Goal: Use online tool/utility: Utilize a website feature to perform a specific function

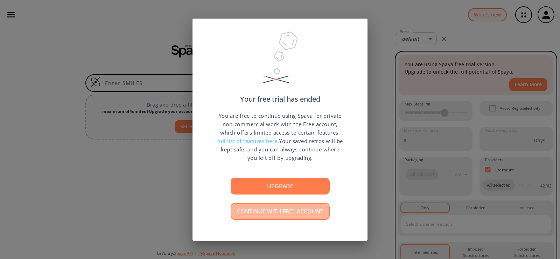
click at [301, 214] on button "Continue with free account" at bounding box center [280, 211] width 99 height 17
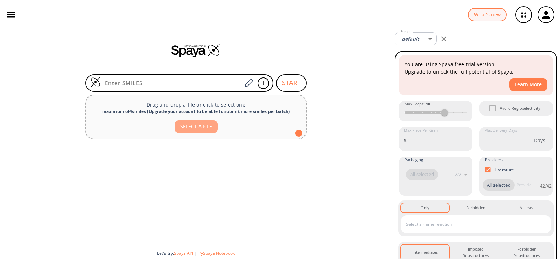
click at [202, 127] on button "SELECT A FILE" at bounding box center [196, 126] width 43 height 13
type input "C:\fakepath\untitled.cdxml"
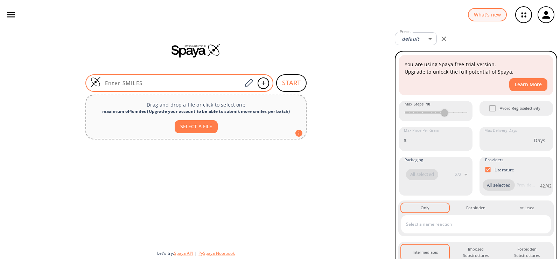
click at [149, 85] on input at bounding box center [171, 82] width 141 height 7
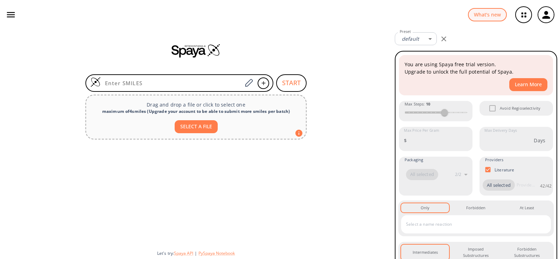
click at [195, 165] on div at bounding box center [196, 193] width 392 height 102
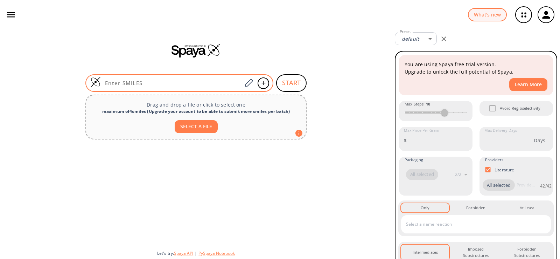
click at [178, 86] on div at bounding box center [179, 83] width 188 height 18
paste input "OC[C@H]1O[C@H]([C@@H]([C@H]([C@@H]1O)O)O)OC[C@H]2O[C@H]([C@@H]([C@H]([C@@H]2O)O…"
type input "OC[C@H]1O[C@H]([C@@H]([C@H]([C@@H]1O)O)O)OC[C@H]2O[C@H]([C@@H]([C@H]([C@@H]2O)O…"
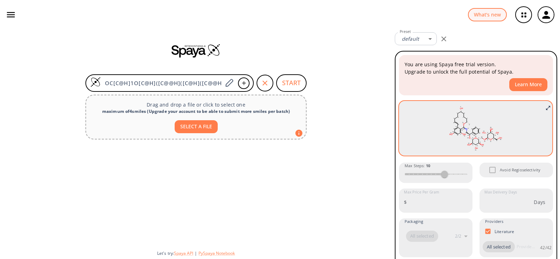
click at [431, 131] on rect at bounding box center [475, 128] width 143 height 49
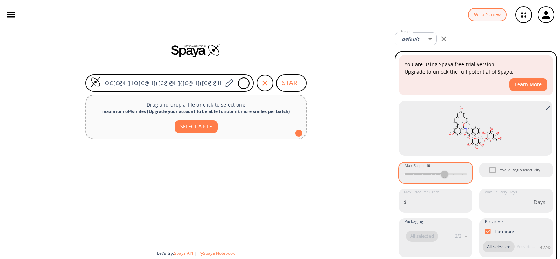
click at [441, 176] on div "Max Steps : 10" at bounding box center [436, 172] width 74 height 20
drag, startPoint x: 440, startPoint y: 174, endPoint x: 451, endPoint y: 174, distance: 11.2
click at [449, 174] on div "Max Steps : 10" at bounding box center [436, 172] width 74 height 20
click at [452, 174] on div "Max Steps : 10" at bounding box center [436, 172] width 74 height 20
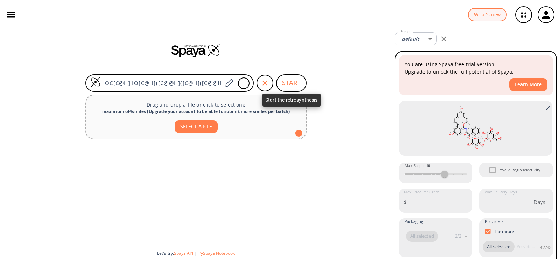
click at [298, 79] on button "START" at bounding box center [291, 83] width 30 height 18
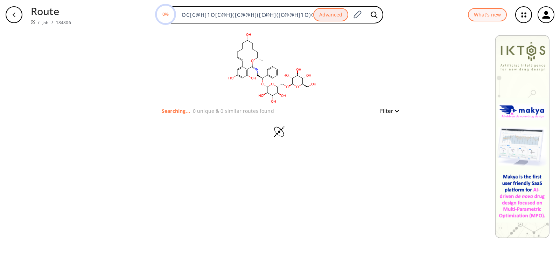
drag, startPoint x: 397, startPoint y: 0, endPoint x: 442, endPoint y: 89, distance: 100.0
click at [442, 89] on div "clear Searching... 0 unique & 0 similar routes found Filter" at bounding box center [280, 143] width 560 height 229
click at [394, 111] on button "Filter" at bounding box center [387, 110] width 22 height 5
type input "4"
click at [375, 139] on span "4" at bounding box center [387, 140] width 47 height 11
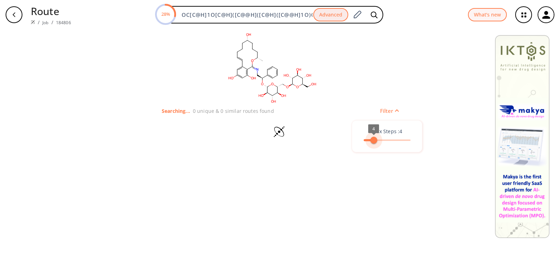
click at [373, 138] on span "4" at bounding box center [373, 140] width 7 height 7
click at [376, 57] on div at bounding box center [280, 129] width 560 height 259
click at [460, 45] on div "clear Searching... 0 unique & 0 similar routes found Filter" at bounding box center [280, 143] width 560 height 229
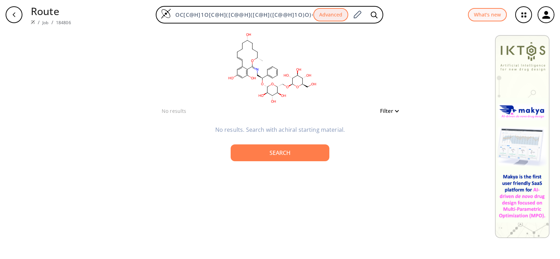
click at [385, 108] on button "Filter" at bounding box center [387, 110] width 22 height 5
type input "1"
drag, startPoint x: 376, startPoint y: 140, endPoint x: 364, endPoint y: 141, distance: 11.6
click at [364, 141] on span "1" at bounding box center [363, 140] width 7 height 7
click at [312, 149] on div at bounding box center [280, 129] width 560 height 259
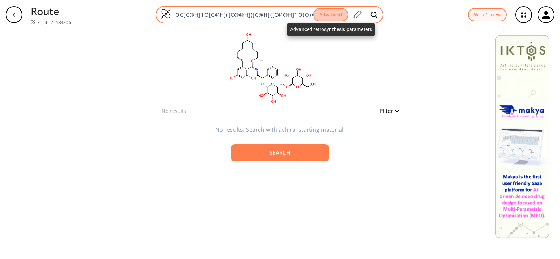
click at [326, 17] on button "Advanced" at bounding box center [330, 15] width 35 height 14
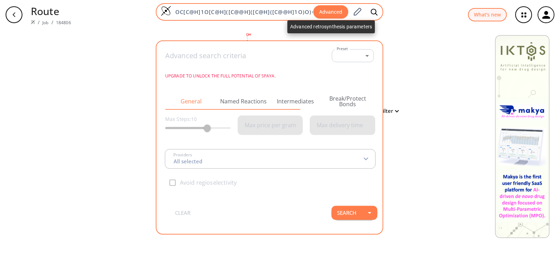
scroll to position [0, 405]
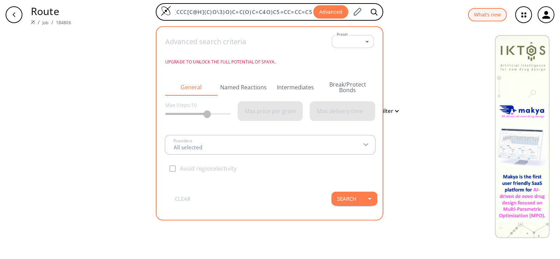
type input "All selected"
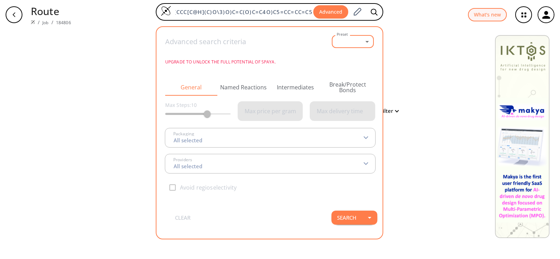
scroll to position [0, 0]
click at [346, 40] on body "Route / Job / 184806 OC[C@H]1O[C@H]([C@@H]([C@H]([C@@H]1O)O)O)OC[C@H]2O[C@H]([C…" at bounding box center [280, 129] width 560 height 259
click at [353, 68] on link "Manage Presets" at bounding box center [354, 67] width 37 height 11
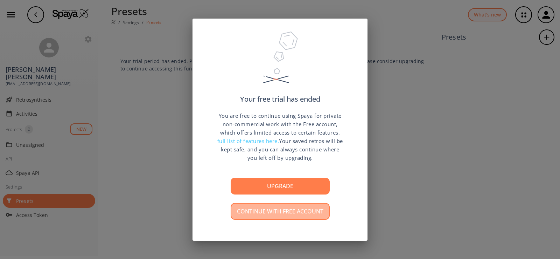
click at [302, 215] on button "Continue with free account" at bounding box center [280, 211] width 99 height 17
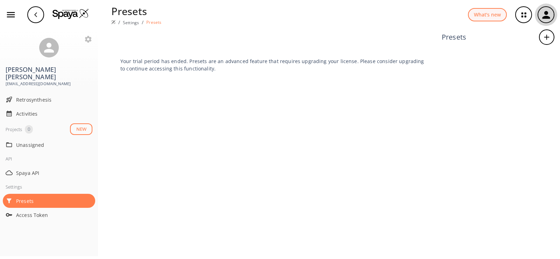
click at [549, 15] on icon "button" at bounding box center [547, 15] width 12 height 12
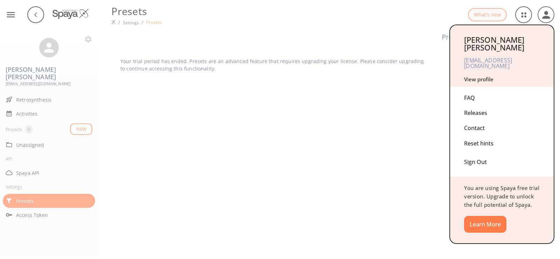
click at [152, 163] on div at bounding box center [280, 129] width 560 height 259
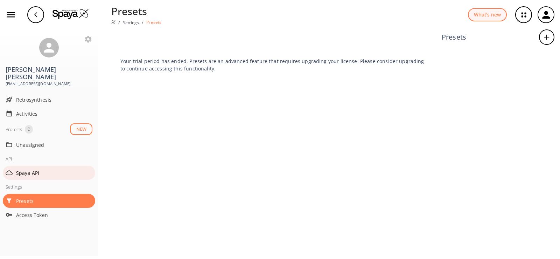
click at [33, 169] on span "Spaya API" at bounding box center [54, 172] width 76 height 7
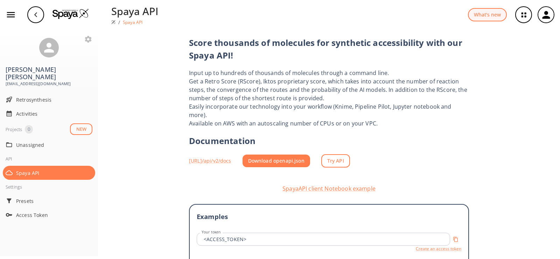
scroll to position [105, 0]
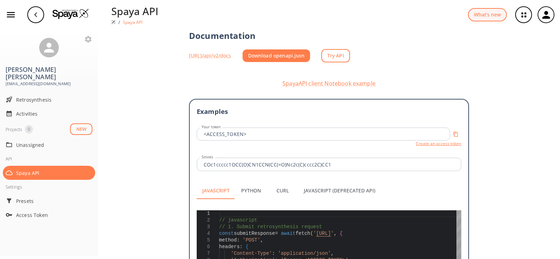
click at [426, 140] on button "Create an access token" at bounding box center [439, 143] width 46 height 6
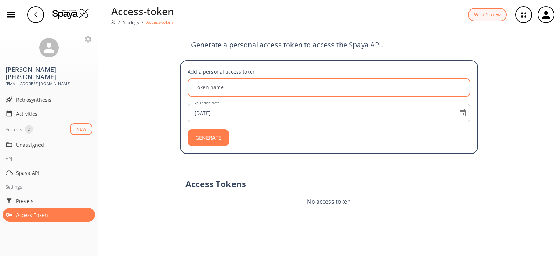
click at [235, 85] on input "Token name" at bounding box center [330, 87] width 281 height 19
type input "Bushra Shakoor"
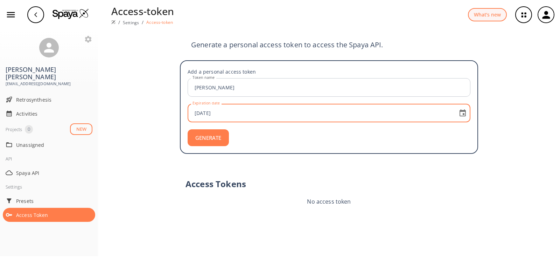
click at [234, 116] on input "2025-10-22" at bounding box center [321, 113] width 263 height 19
click at [211, 137] on button "GENERATE" at bounding box center [208, 137] width 41 height 17
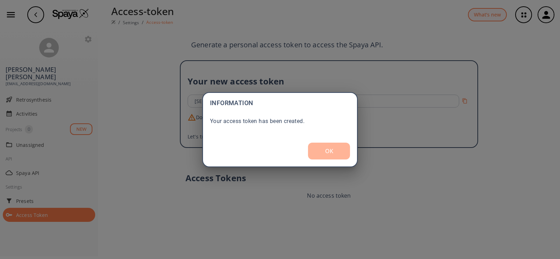
click at [323, 154] on button "OK" at bounding box center [329, 150] width 42 height 17
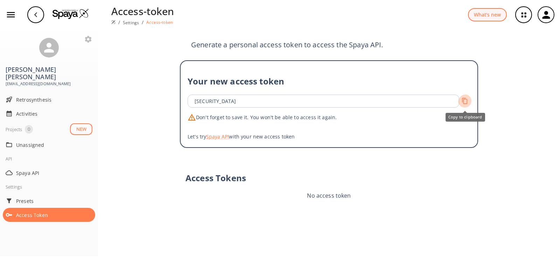
click at [465, 103] on icon "Copy to clipboard" at bounding box center [465, 101] width 7 height 7
click at [222, 136] on button "Spaya API" at bounding box center [217, 136] width 23 height 7
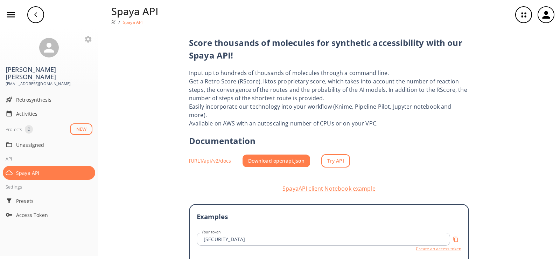
type textarea "const scoreData = await scoreResponse.json(); console.log('Results:', scoreData…"
drag, startPoint x: 224, startPoint y: 150, endPoint x: 342, endPoint y: 151, distance: 117.6
click at [350, 154] on link "Try API" at bounding box center [335, 161] width 29 height 14
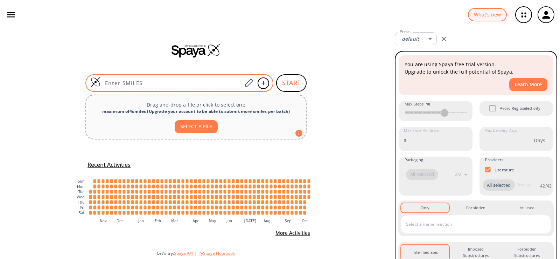
click at [159, 82] on input at bounding box center [171, 82] width 141 height 7
paste input "OC[C@H]1O[C@H]([C@@H]([C@H]([C@@H]1O)O)O)OC[C@H]2O[C@H]([C@@H]([C@H]([C@@H]2O)O…"
type input "OC[C@H]1O[C@H]([C@@H]([C@H]([C@@H]1O)O)O)OC[C@H]2O[C@H]([C@@H]([C@H]([C@@H]2O)O…"
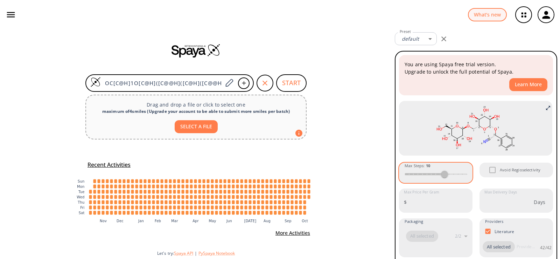
click at [418, 175] on div "Max Steps : 10" at bounding box center [436, 172] width 74 height 20
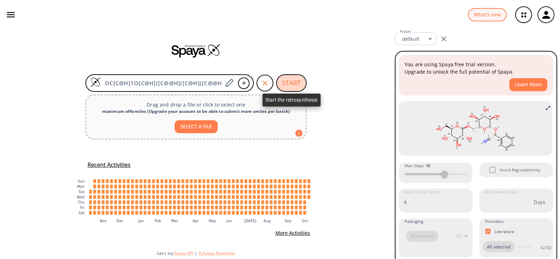
click at [291, 86] on button "START" at bounding box center [291, 83] width 30 height 18
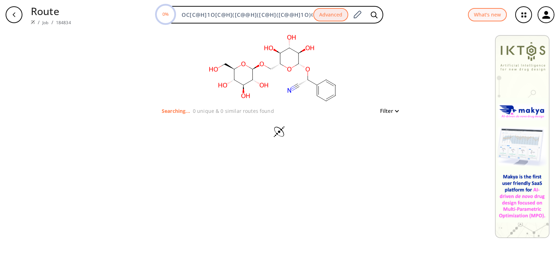
click at [388, 111] on button "Filter" at bounding box center [387, 110] width 22 height 5
type input "4"
click at [373, 140] on span "4" at bounding box center [387, 140] width 47 height 11
click at [403, 76] on div at bounding box center [280, 129] width 560 height 259
click at [541, 19] on icon "button" at bounding box center [547, 15] width 12 height 12
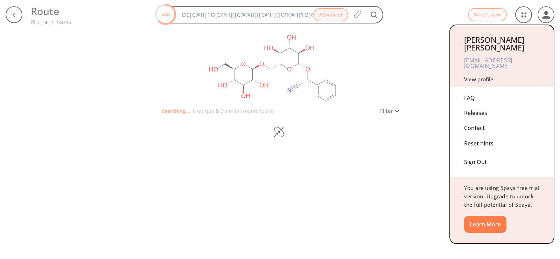
drag, startPoint x: 560, startPoint y: 3, endPoint x: 403, endPoint y: 55, distance: 165.7
click at [403, 55] on div at bounding box center [280, 129] width 560 height 259
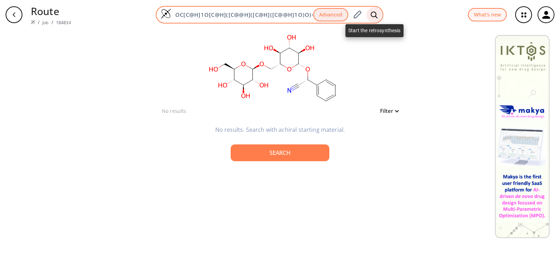
click at [370, 15] on div at bounding box center [374, 14] width 15 height 15
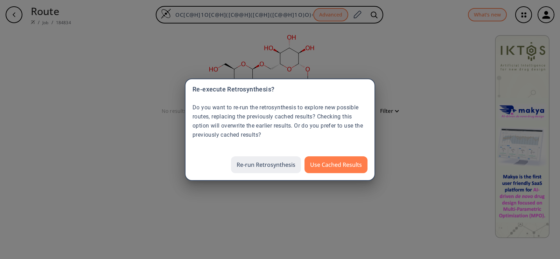
click at [271, 167] on button "Re-run Retrosynthesis" at bounding box center [266, 164] width 70 height 17
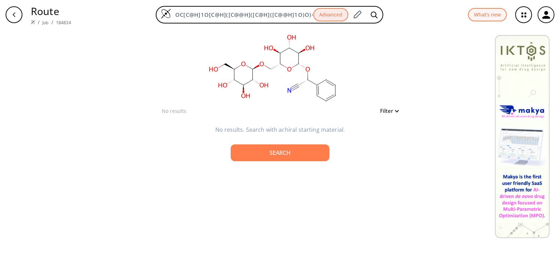
scroll to position [0, 233]
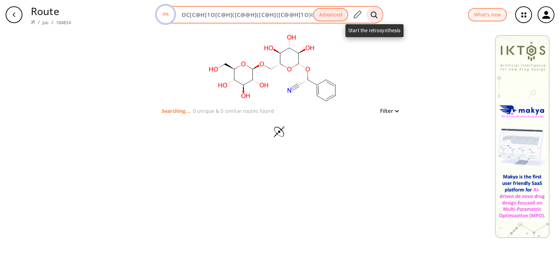
click at [374, 19] on div at bounding box center [374, 14] width 15 height 15
click at [374, 14] on icon at bounding box center [374, 14] width 7 height 7
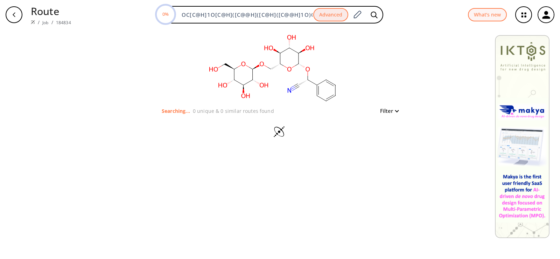
click at [394, 107] on div "Filter" at bounding box center [387, 110] width 22 height 8
click at [394, 116] on div at bounding box center [280, 132] width 242 height 35
click at [393, 113] on button "Filter" at bounding box center [387, 110] width 22 height 5
type input "1"
click at [365, 139] on span "1" at bounding box center [387, 140] width 47 height 11
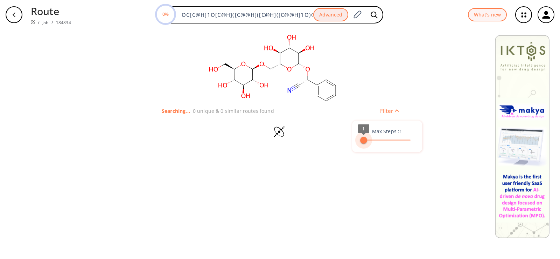
click at [363, 139] on span "1" at bounding box center [363, 140] width 7 height 7
click at [385, 48] on div at bounding box center [280, 129] width 560 height 259
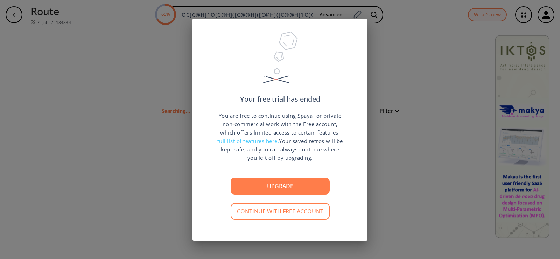
click at [393, 202] on div "Your free trial has ended You are free to continue using Spaya for private non-…" at bounding box center [280, 129] width 560 height 259
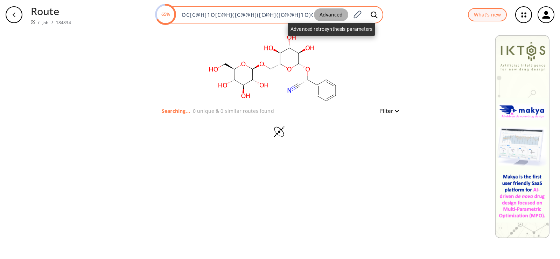
click at [343, 20] on button "Advanced" at bounding box center [331, 14] width 34 height 13
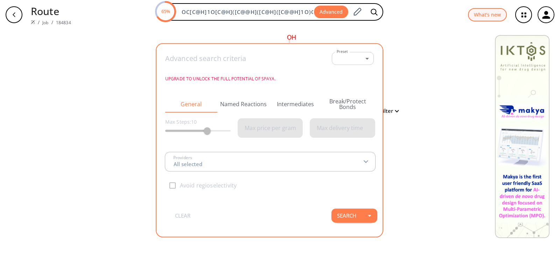
scroll to position [0, 239]
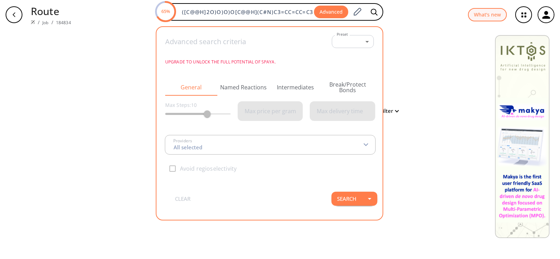
type input "All selected"
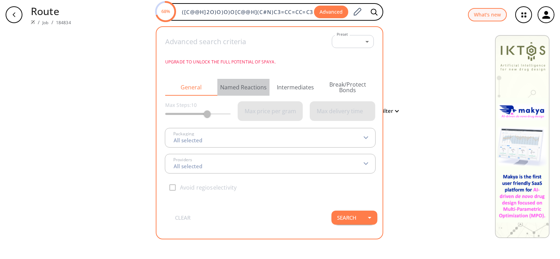
scroll to position [0, 0]
click at [247, 88] on button "Named Reactions" at bounding box center [243, 87] width 52 height 17
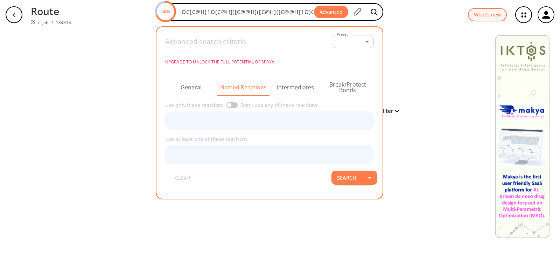
click at [304, 88] on button "Intermediates" at bounding box center [296, 87] width 52 height 17
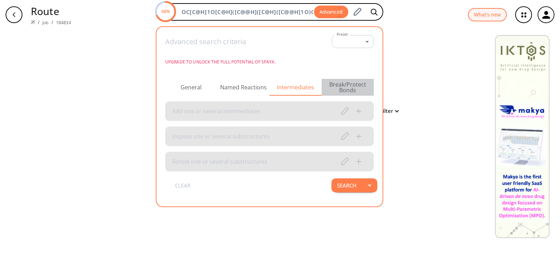
click at [341, 87] on button "Break/Protect Bonds" at bounding box center [348, 87] width 52 height 17
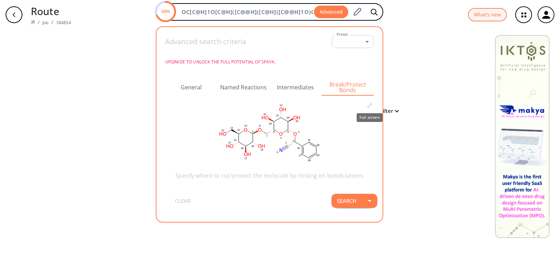
click at [367, 106] on icon "Full screen" at bounding box center [370, 106] width 6 height 6
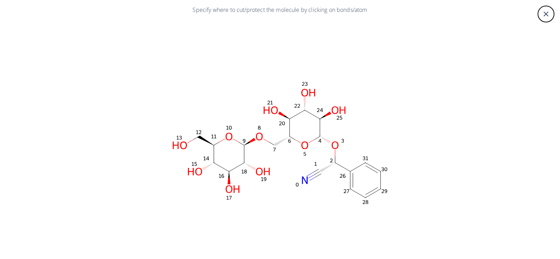
click at [360, 132] on rect at bounding box center [280, 142] width 420 height 245
drag, startPoint x: 267, startPoint y: 130, endPoint x: 264, endPoint y: 141, distance: 11.5
click at [264, 141] on rect at bounding box center [280, 142] width 420 height 245
click at [265, 140] on icon at bounding box center [266, 139] width 6 height 3
click at [266, 148] on icon at bounding box center [267, 146] width 5 height 5
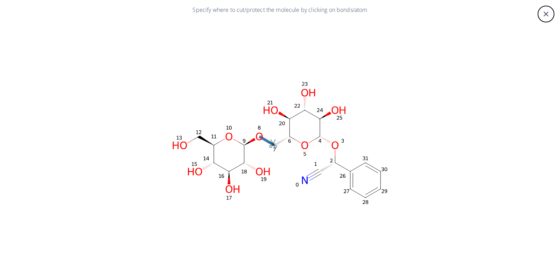
drag, startPoint x: 270, startPoint y: 143, endPoint x: 264, endPoint y: 151, distance: 9.5
click at [269, 145] on icon at bounding box center [272, 143] width 6 height 3
click at [323, 168] on icon at bounding box center [322, 169] width 1 height 2
click at [324, 174] on icon at bounding box center [326, 175] width 5 height 5
click at [445, 129] on rect at bounding box center [280, 142] width 420 height 245
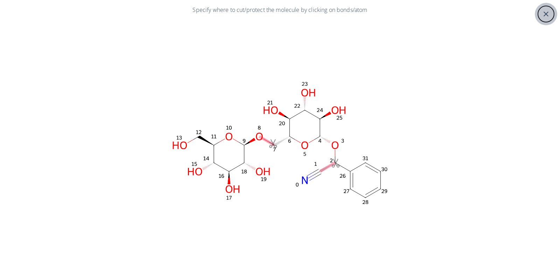
click at [543, 14] on icon "close" at bounding box center [546, 14] width 8 height 8
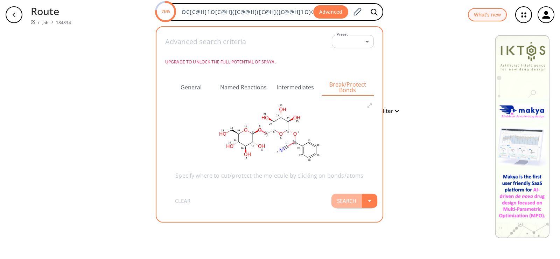
click at [352, 198] on button "Search" at bounding box center [347, 201] width 30 height 14
